Goal: Information Seeking & Learning: Understand process/instructions

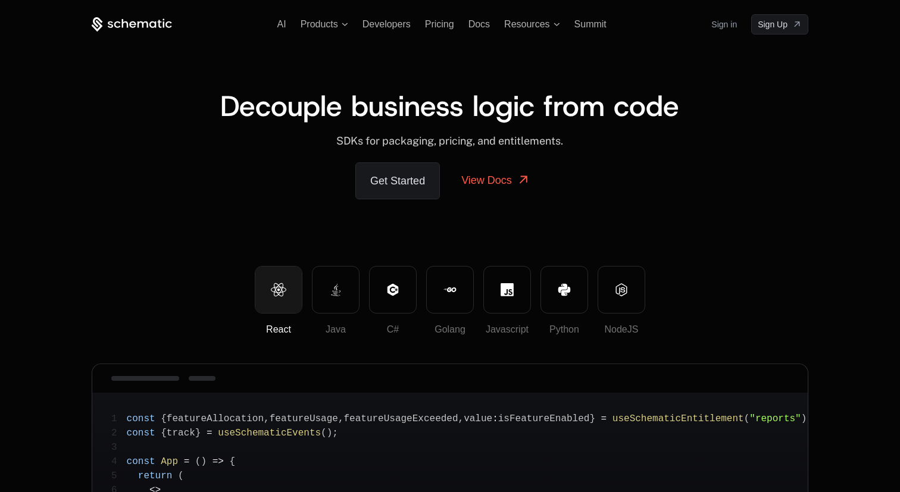
click at [729, 21] on link "Sign in" at bounding box center [724, 24] width 26 height 19
